Goal: Information Seeking & Learning: Find specific fact

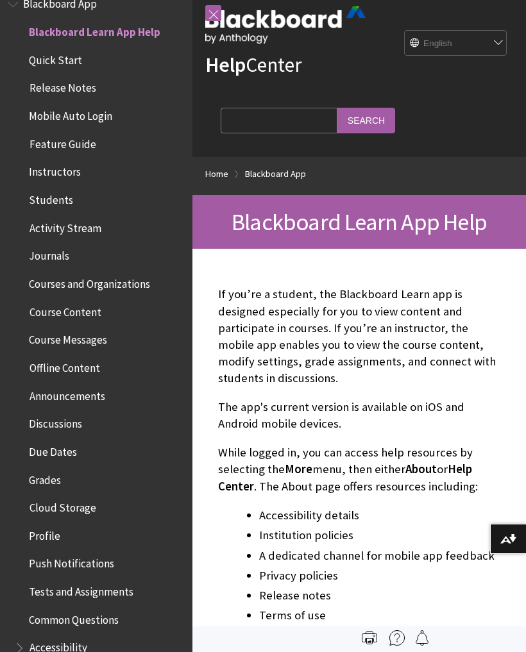
scroll to position [23, 0]
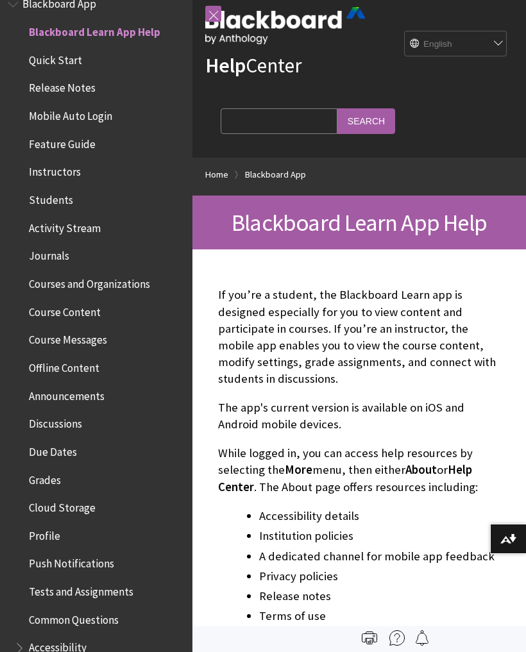
click at [281, 111] on input "Search Query" at bounding box center [278, 120] width 117 height 25
type input "Forgot password"
click at [337, 119] on input "Search" at bounding box center [366, 120] width 58 height 25
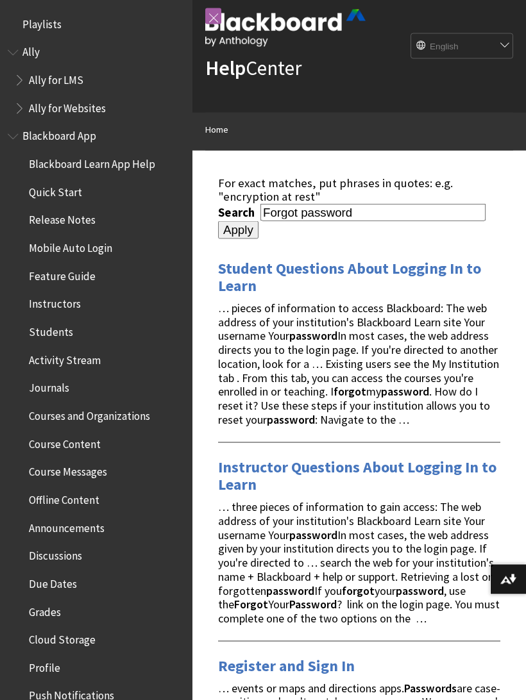
scroll to position [28, 0]
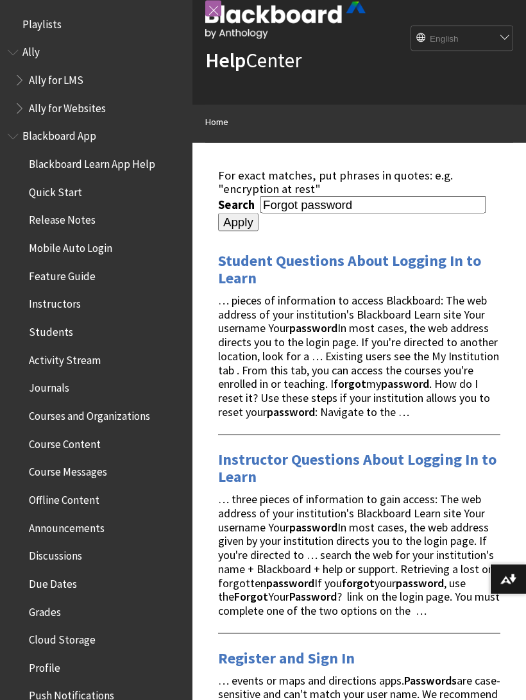
click at [404, 254] on link "Student Questions About Logging In to Learn" at bounding box center [349, 270] width 263 height 38
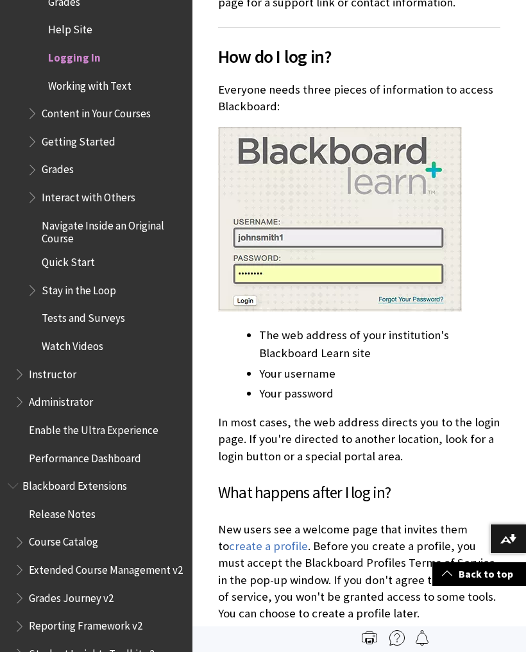
scroll to position [512, 0]
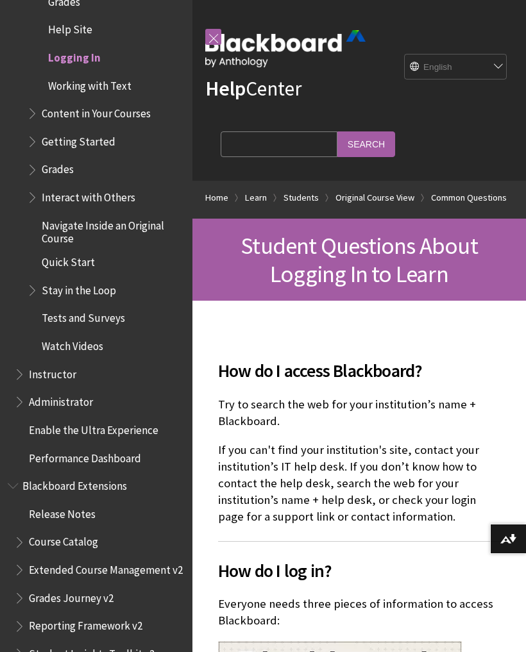
scroll to position [1057, 0]
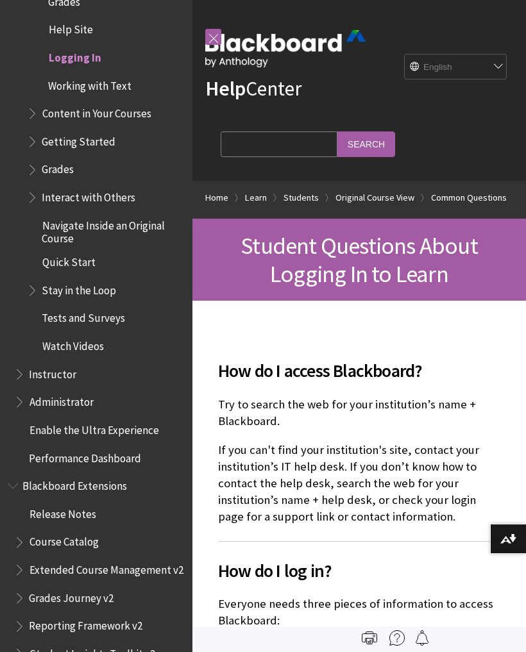
scroll to position [1057, 0]
